Goal: Information Seeking & Learning: Check status

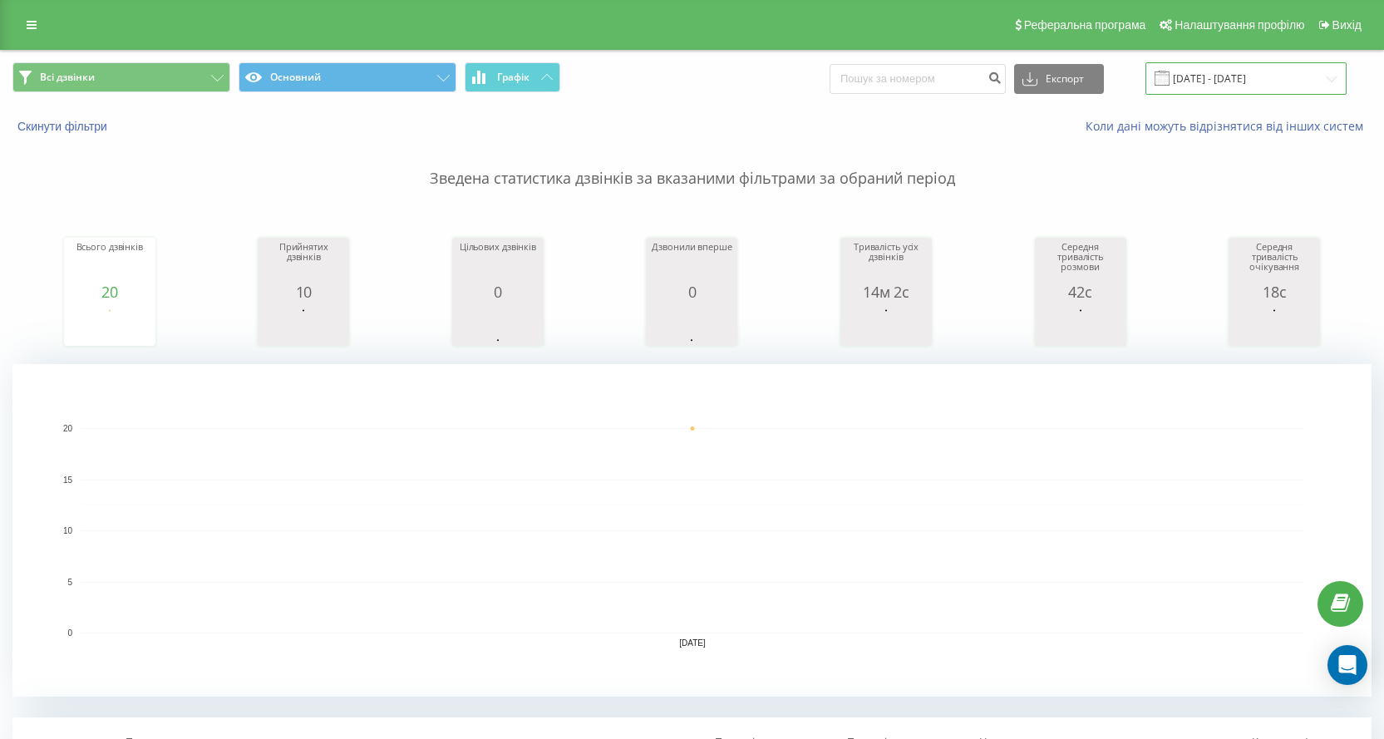
click at [1339, 85] on input "[DATE] - [DATE]" at bounding box center [1245, 78] width 201 height 32
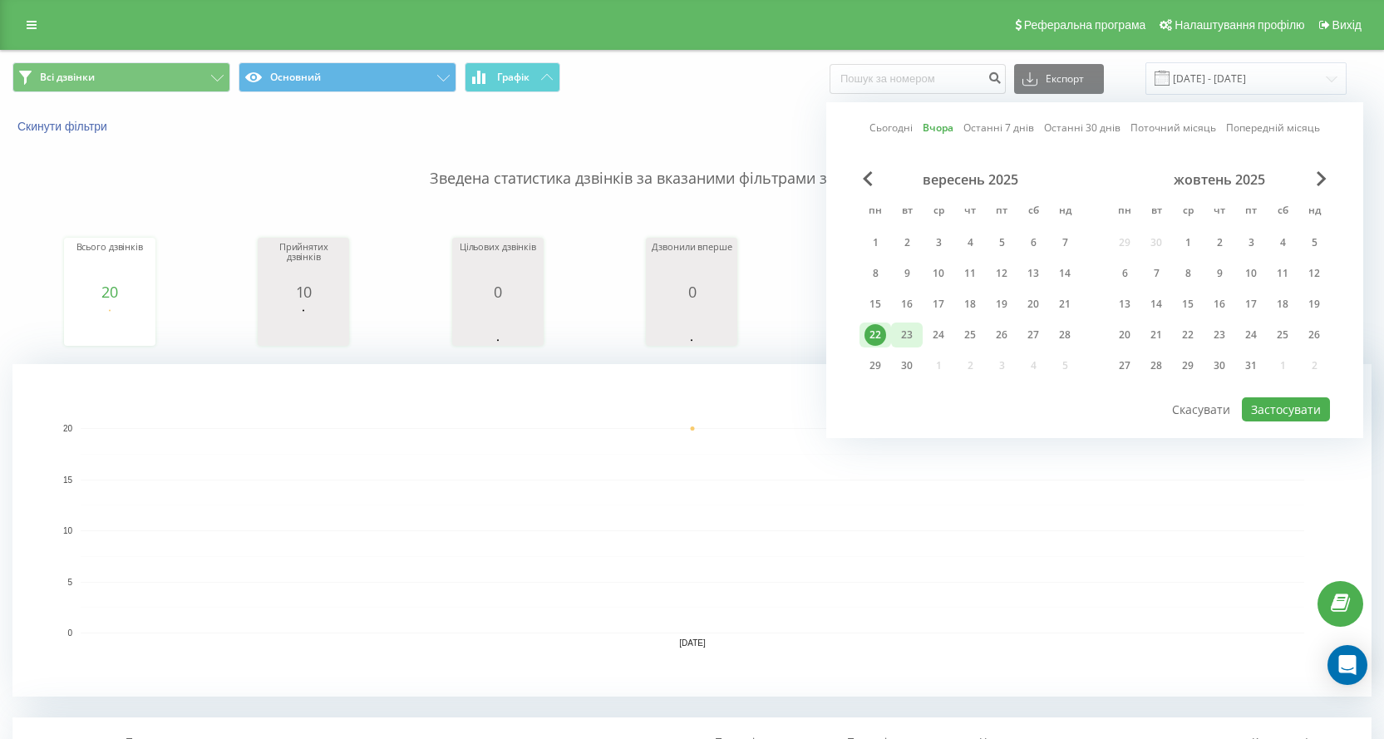
click at [920, 335] on div "23" at bounding box center [907, 334] width 32 height 25
click at [1284, 412] on button "Застосувати" at bounding box center [1285, 409] width 88 height 24
type input "[DATE] - [DATE]"
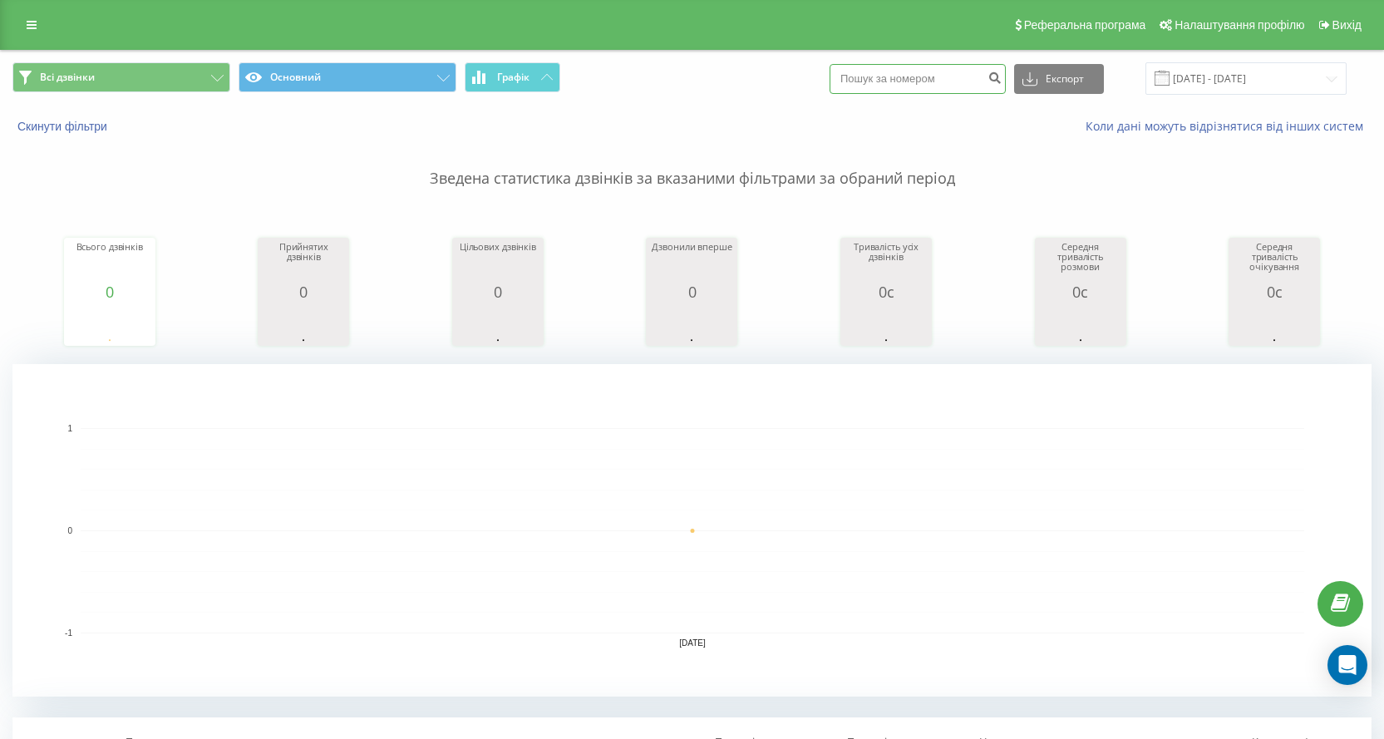
click at [951, 89] on input at bounding box center [917, 79] width 176 height 30
paste input "[PHONE_NUMBER]"
type input "[PHONE_NUMBER]"
drag, startPoint x: 1095, startPoint y: 81, endPoint x: 1009, endPoint y: 308, distance: 242.7
click at [1028, 485] on div "Всі дзвінки Основний Графік [PHONE_NUMBER] Експорт .csv .xls .xlsx [DATE] - [DA…" at bounding box center [691, 609] width 1359 height 1116
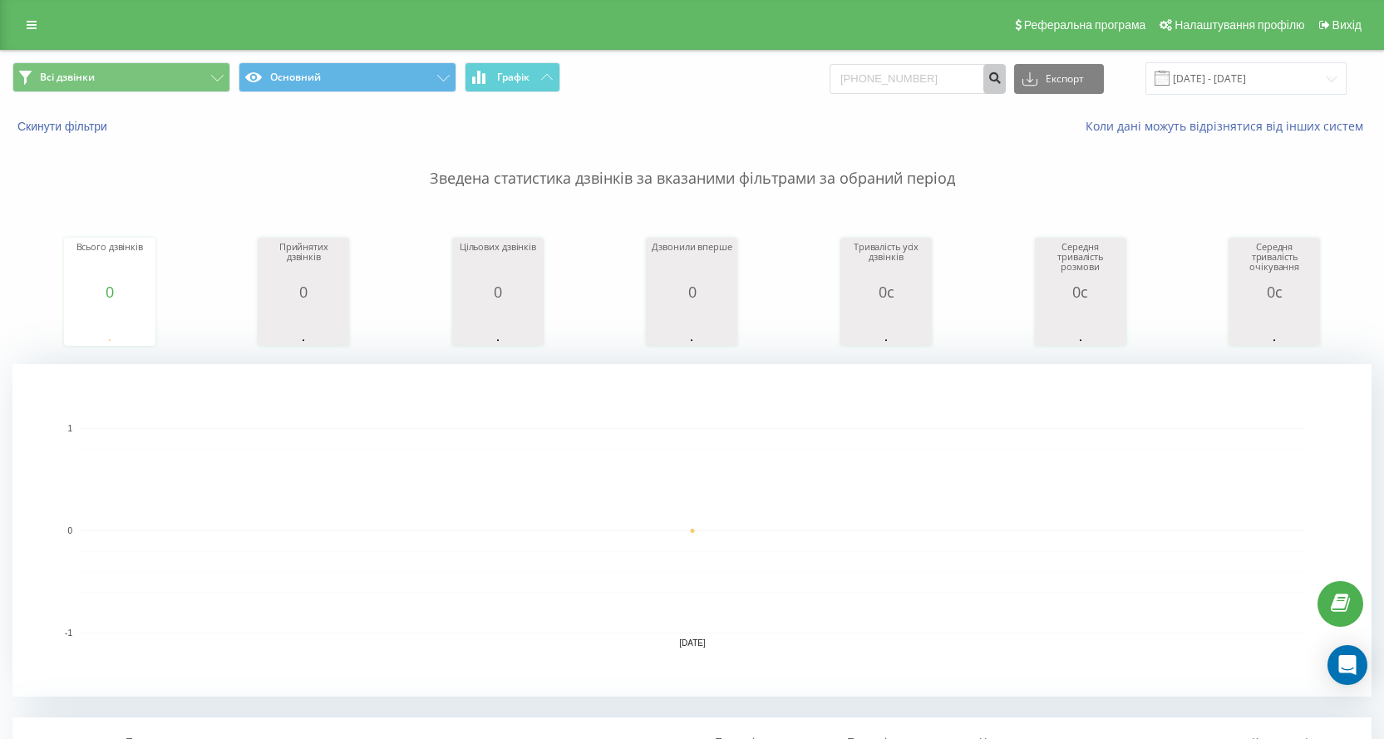
click at [1001, 71] on icon "submit" at bounding box center [994, 76] width 14 height 10
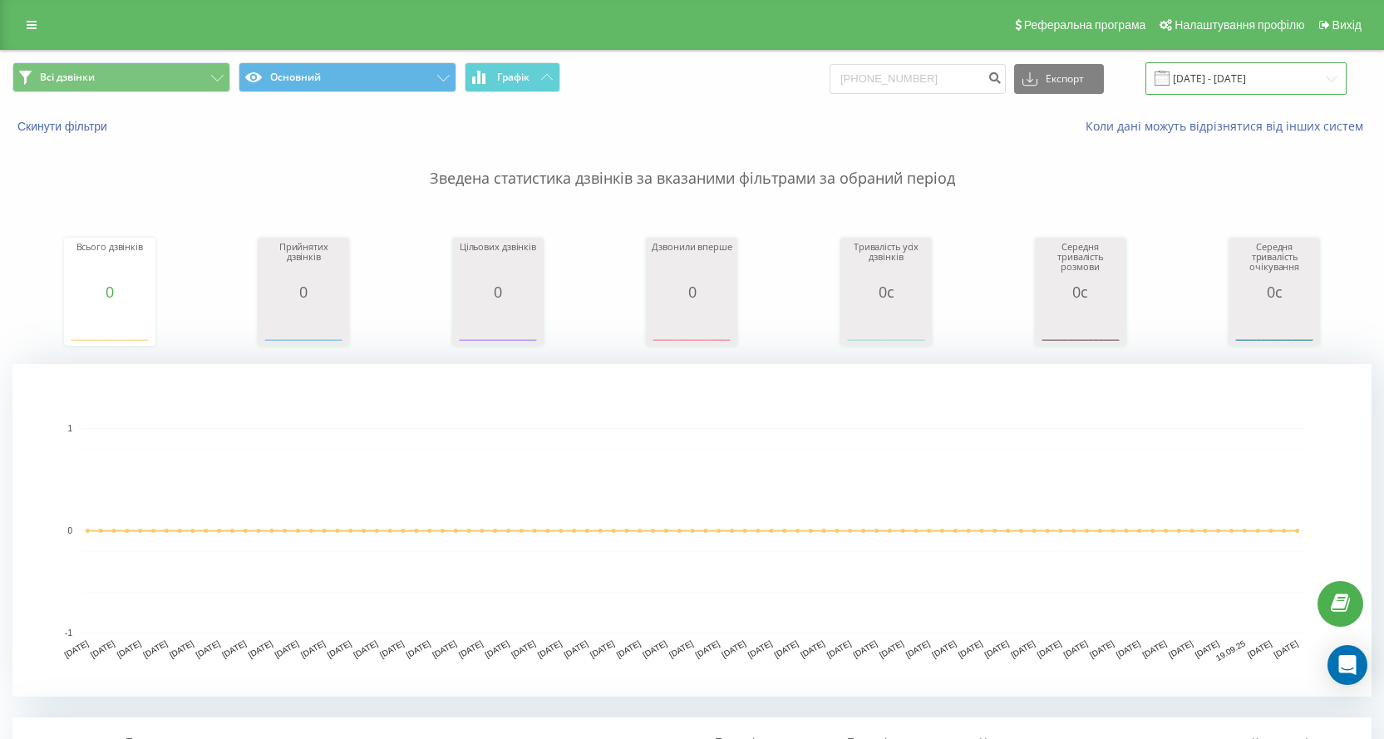
click at [1343, 77] on input "[DATE] - [DATE]" at bounding box center [1245, 78] width 201 height 32
click at [1226, 87] on input "[DATE] - [DATE]" at bounding box center [1245, 78] width 201 height 32
drag, startPoint x: 941, startPoint y: 60, endPoint x: 941, endPoint y: 75, distance: 15.0
click at [941, 71] on div "Всі дзвінки Основний Графік +380673950611 Експорт .csv .xls .xlsx 23.06.2025 - …" at bounding box center [692, 79] width 1382 height 56
click at [939, 79] on input "[PHONE_NUMBER]" at bounding box center [917, 79] width 176 height 30
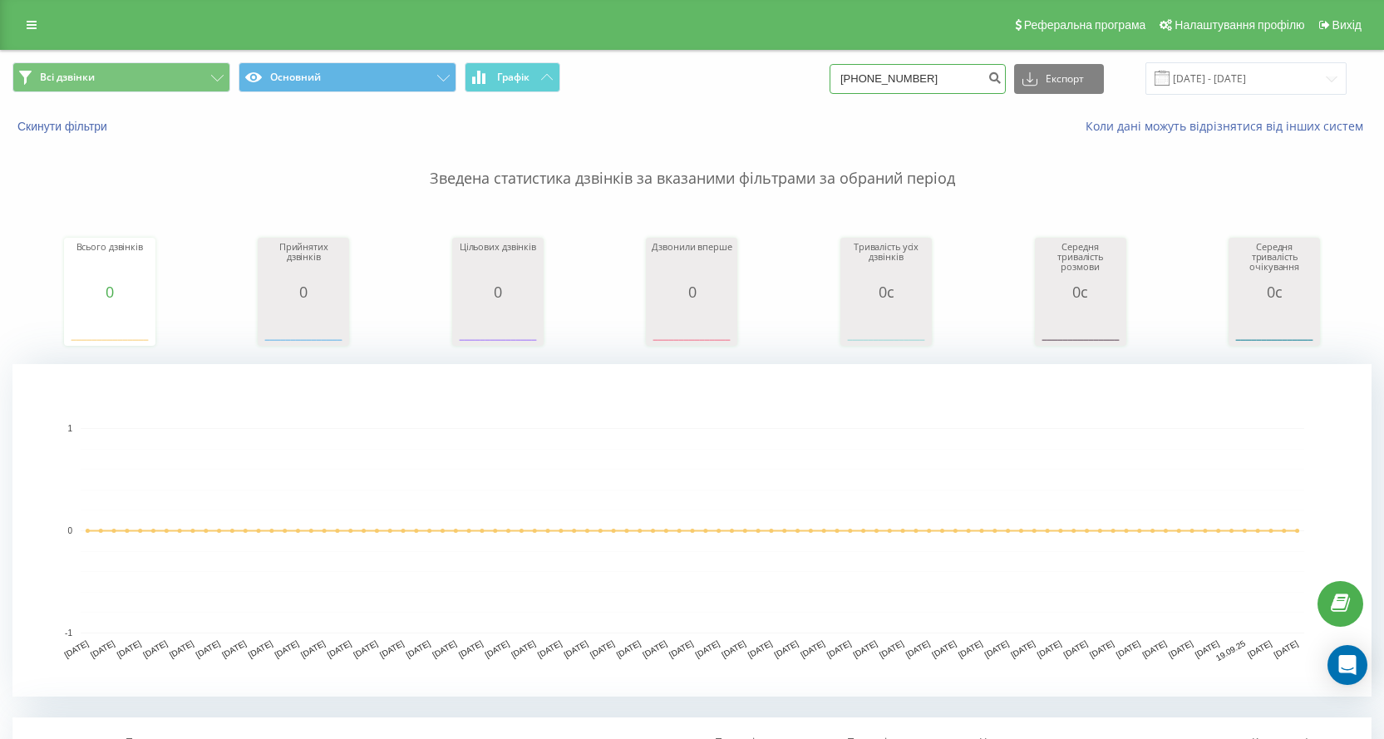
click at [937, 79] on input "[PHONE_NUMBER]" at bounding box center [917, 79] width 176 height 30
paste input "509100013"
type input "+380509100013"
click at [214, 74] on button "Всі дзвінки" at bounding box center [121, 77] width 218 height 30
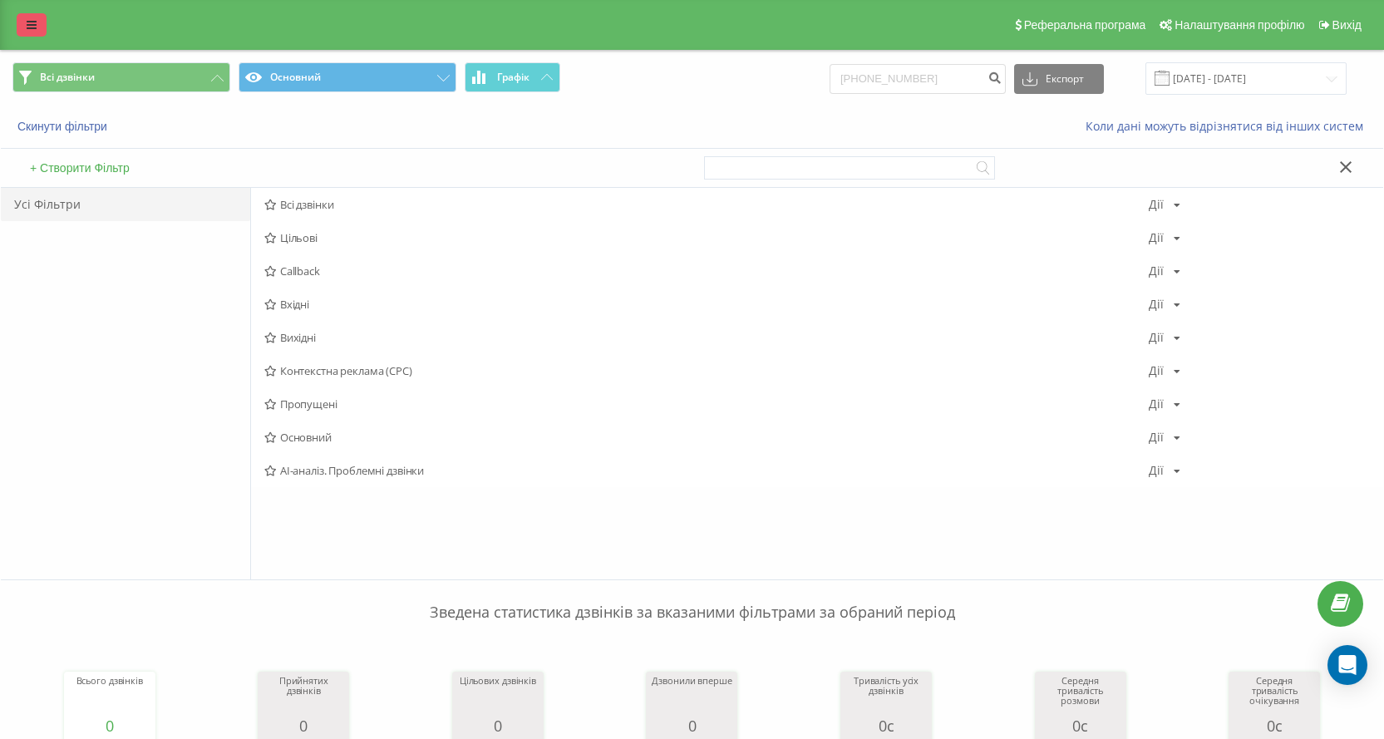
click at [25, 18] on link at bounding box center [32, 24] width 30 height 23
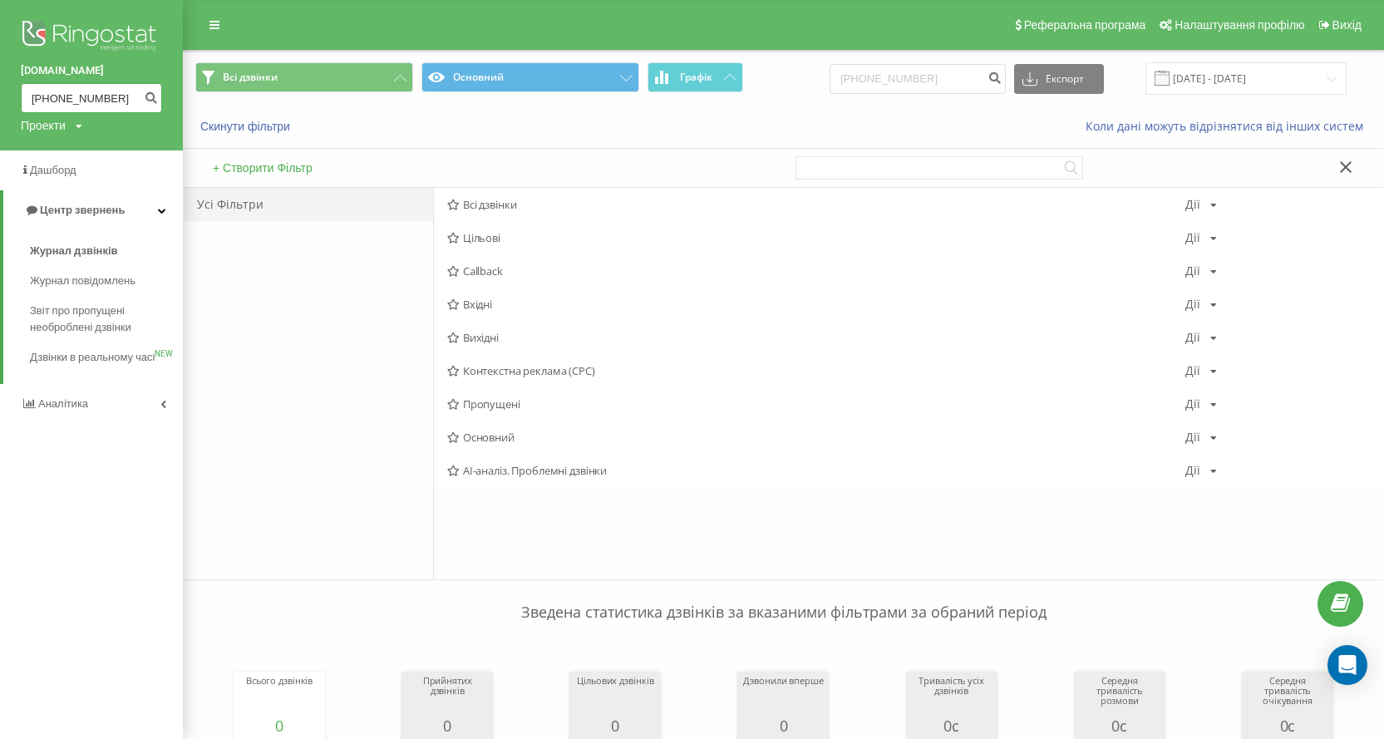
click at [101, 92] on input "[PHONE_NUMBER]" at bounding box center [91, 98] width 141 height 30
click at [161, 98] on button "submit" at bounding box center [151, 98] width 22 height 30
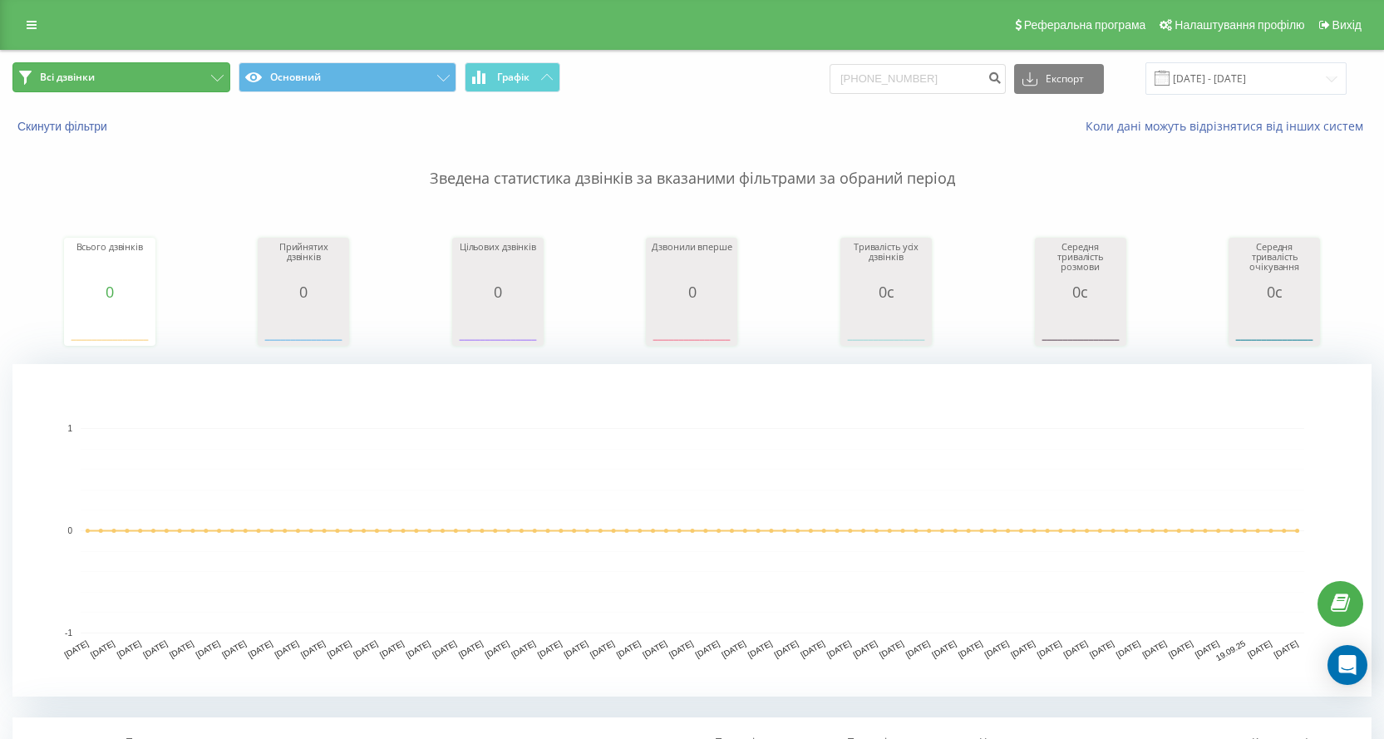
click at [224, 74] on button "Всі дзвінки" at bounding box center [121, 77] width 218 height 30
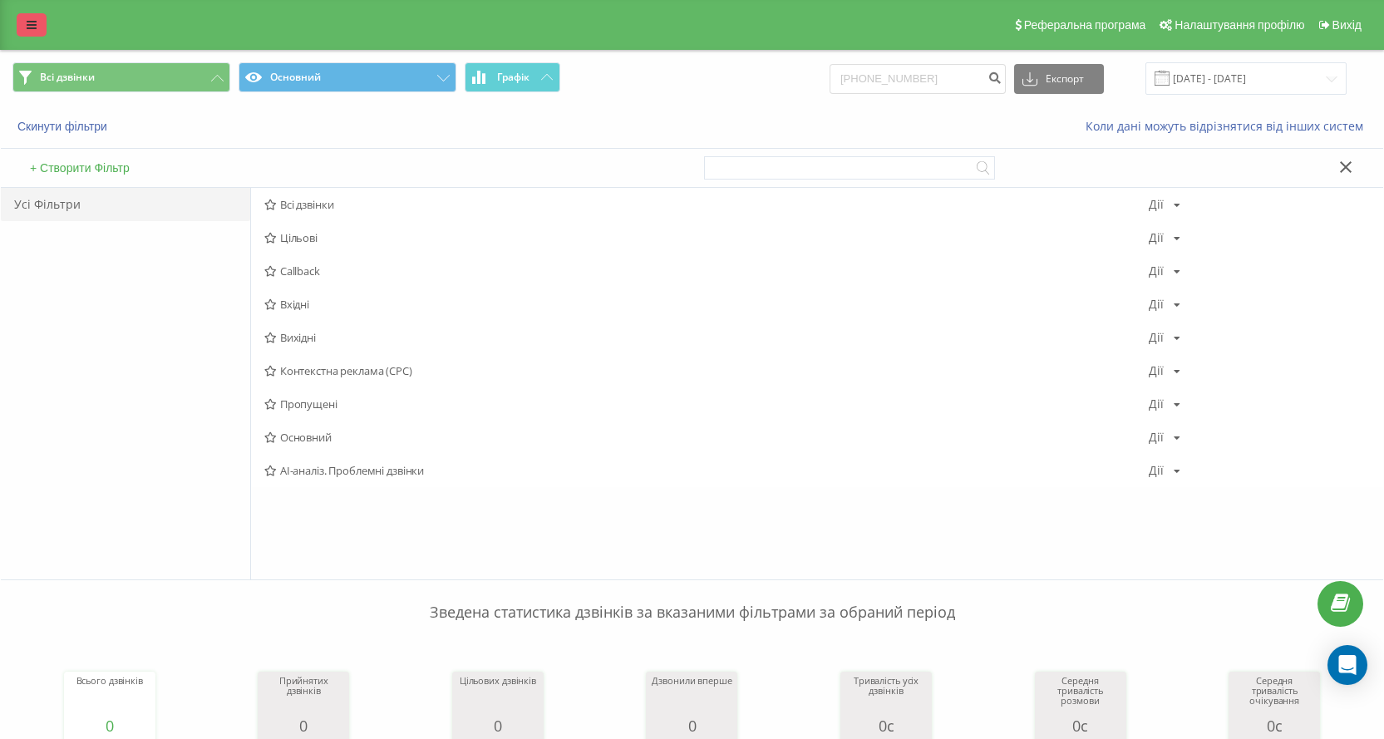
click at [19, 34] on link at bounding box center [32, 24] width 30 height 23
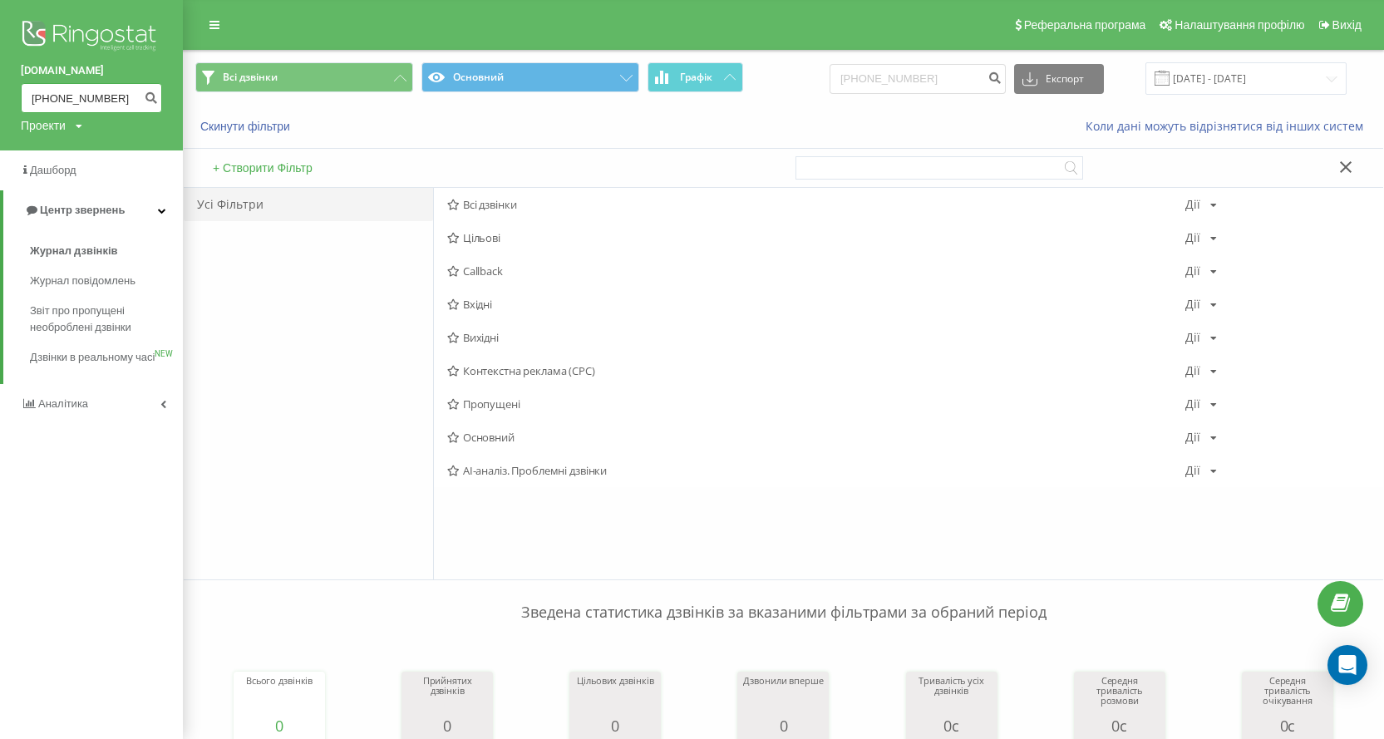
click at [40, 103] on input "[PHONE_NUMBER]" at bounding box center [91, 98] width 141 height 30
type input "380509100013"
